Goal: Task Accomplishment & Management: Use online tool/utility

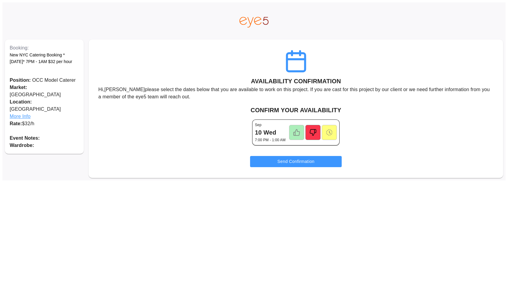
click at [294, 136] on icon at bounding box center [296, 133] width 6 height 6
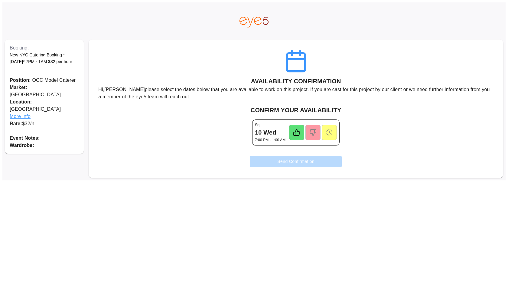
click at [283, 163] on button "Send Confirmation" at bounding box center [296, 161] width 92 height 11
